Goal: Navigation & Orientation: Find specific page/section

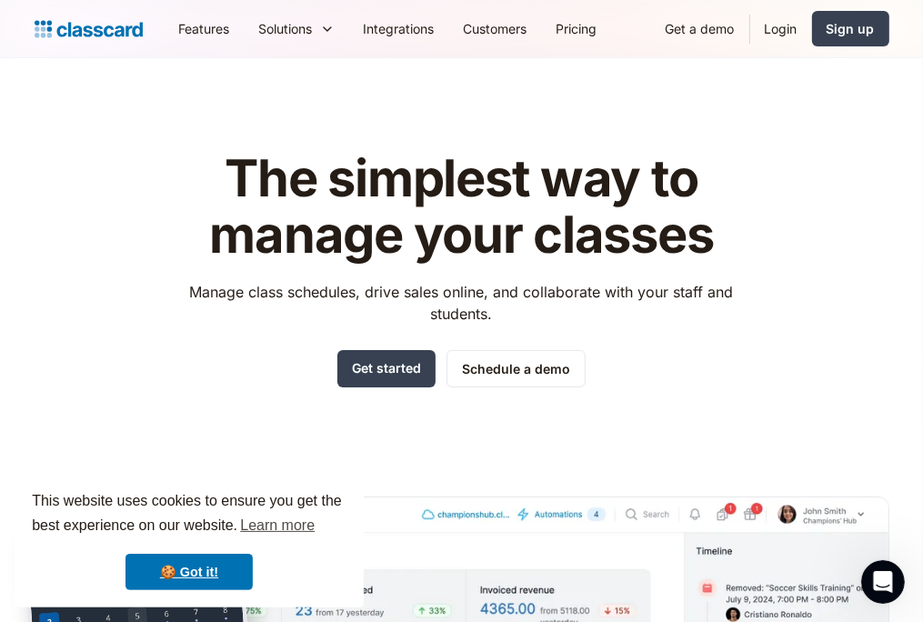
click at [775, 28] on link "Login" at bounding box center [781, 28] width 62 height 41
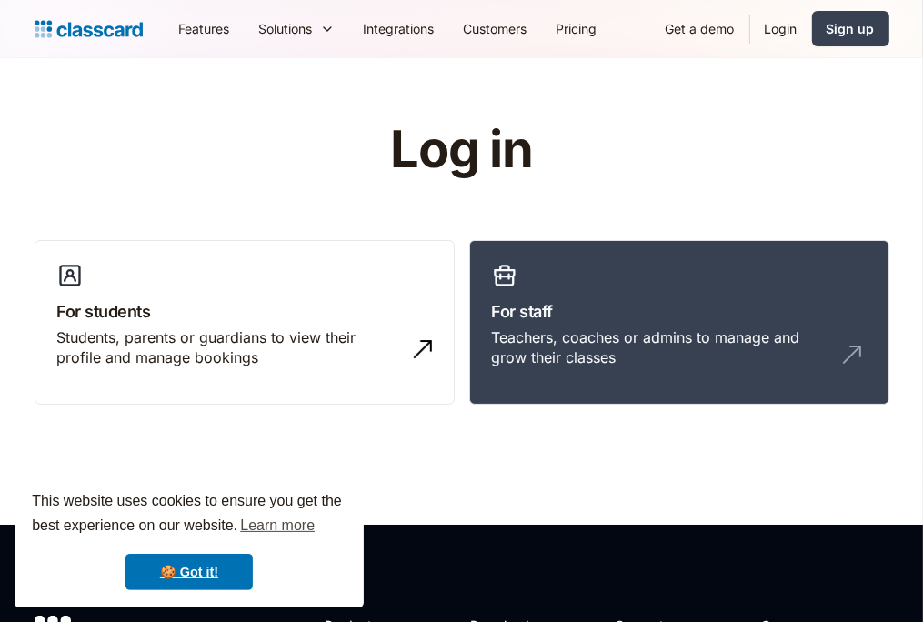
click at [317, 312] on h3 "For students" at bounding box center [244, 311] width 375 height 25
click at [779, 39] on link "Login" at bounding box center [781, 28] width 62 height 41
click at [236, 330] on div "Students, parents or guardians to view their profile and manage bookings" at bounding box center [226, 347] width 338 height 41
